Goal: Find specific page/section

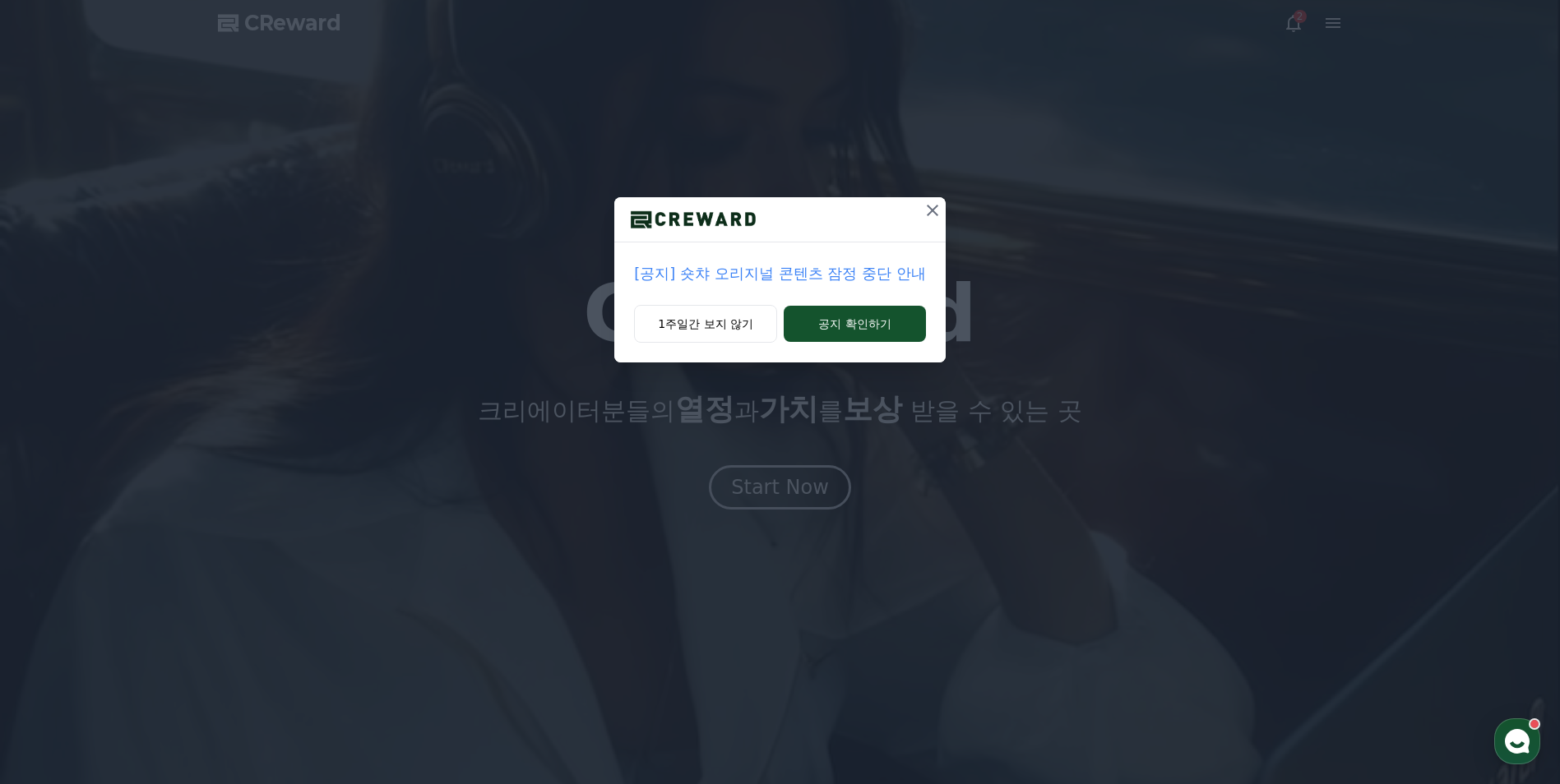
click at [924, 206] on icon at bounding box center [932, 210] width 20 height 20
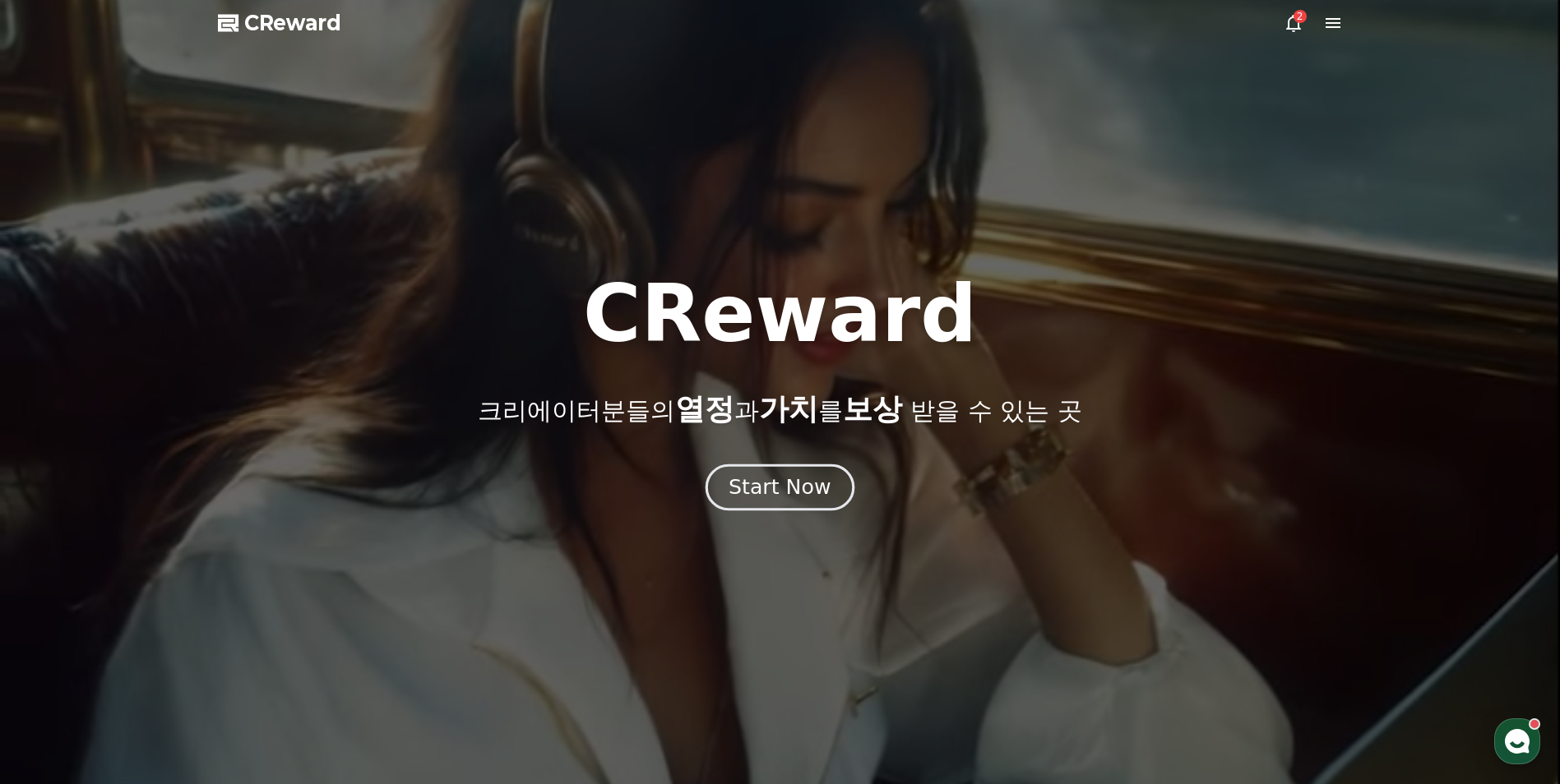
click at [764, 490] on div "Start Now" at bounding box center [779, 487] width 102 height 28
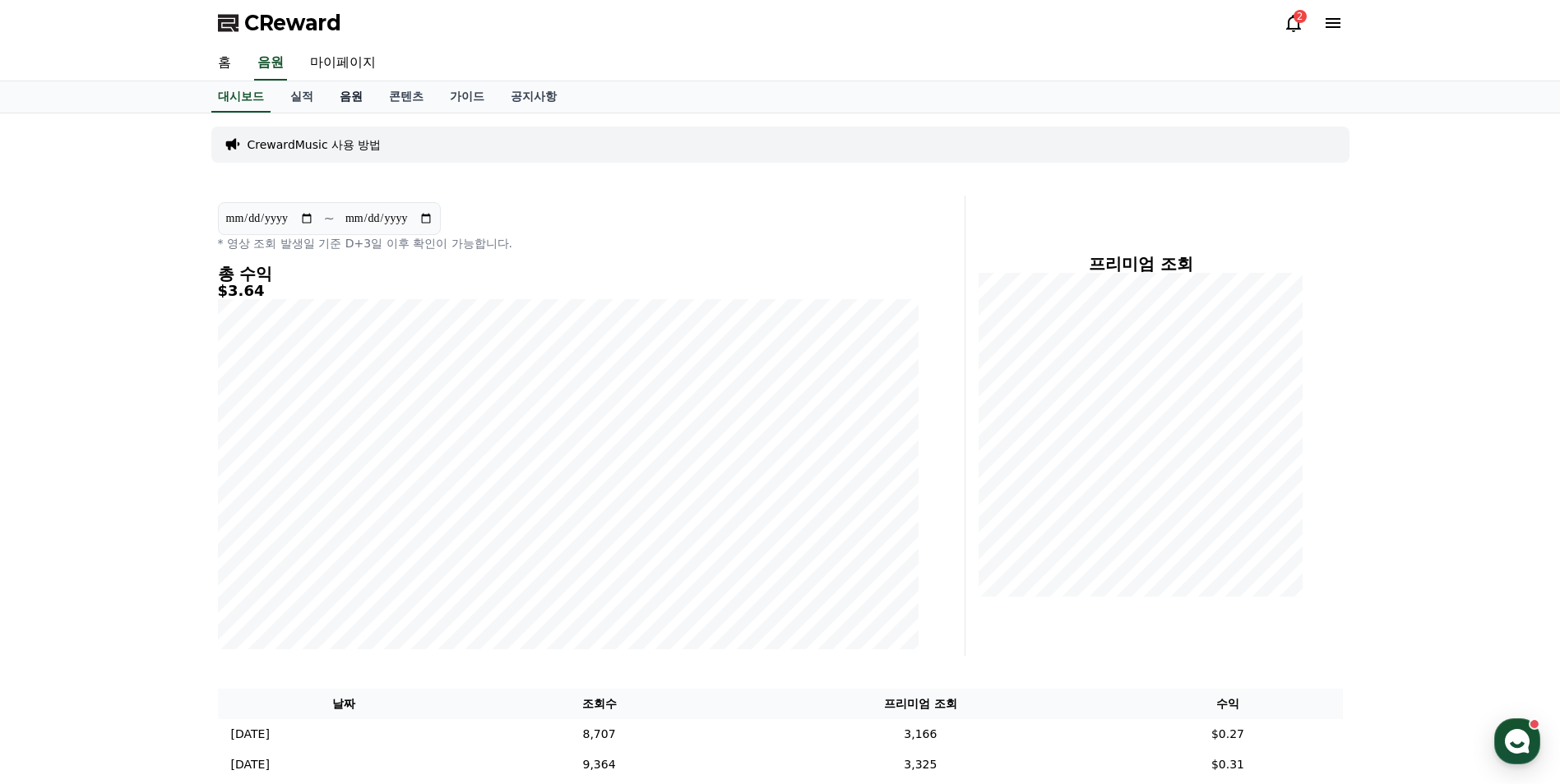
click at [343, 95] on link "음원" at bounding box center [350, 97] width 49 height 31
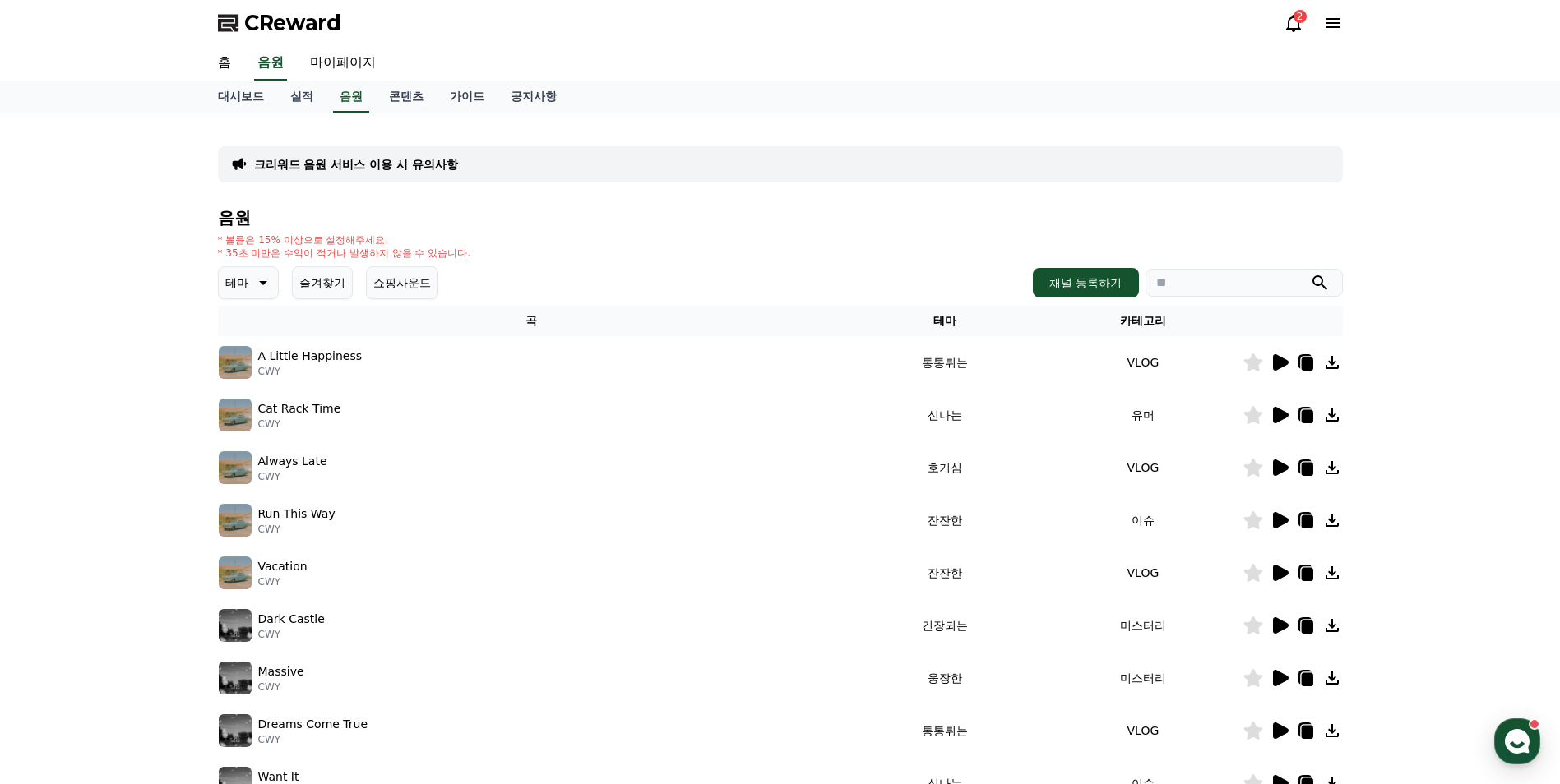
click at [1207, 280] on input "search" at bounding box center [1244, 282] width 197 height 28
type input "*"
type input "******"
click at [1310, 273] on button "submit" at bounding box center [1320, 282] width 20 height 20
